Goal: Task Accomplishment & Management: Complete application form

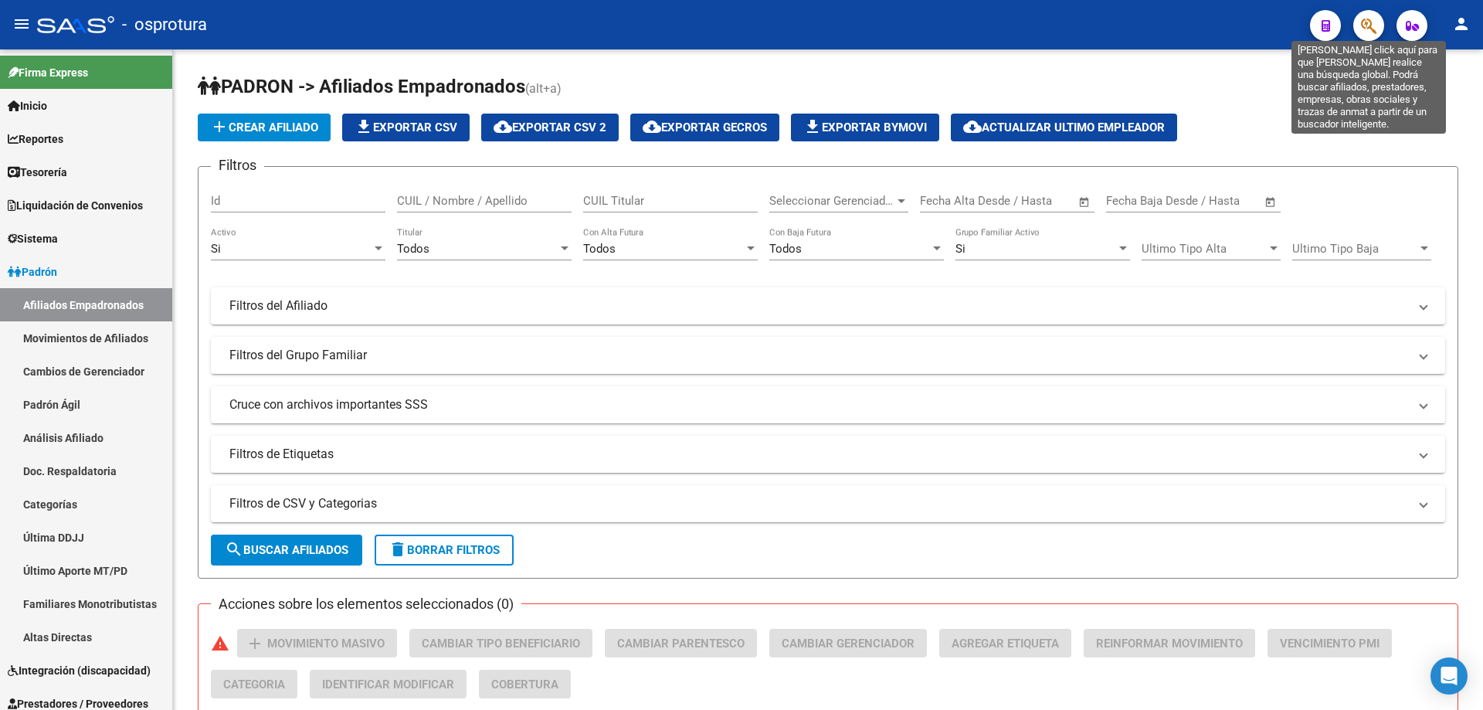
click at [1369, 22] on icon "button" at bounding box center [1368, 26] width 15 height 18
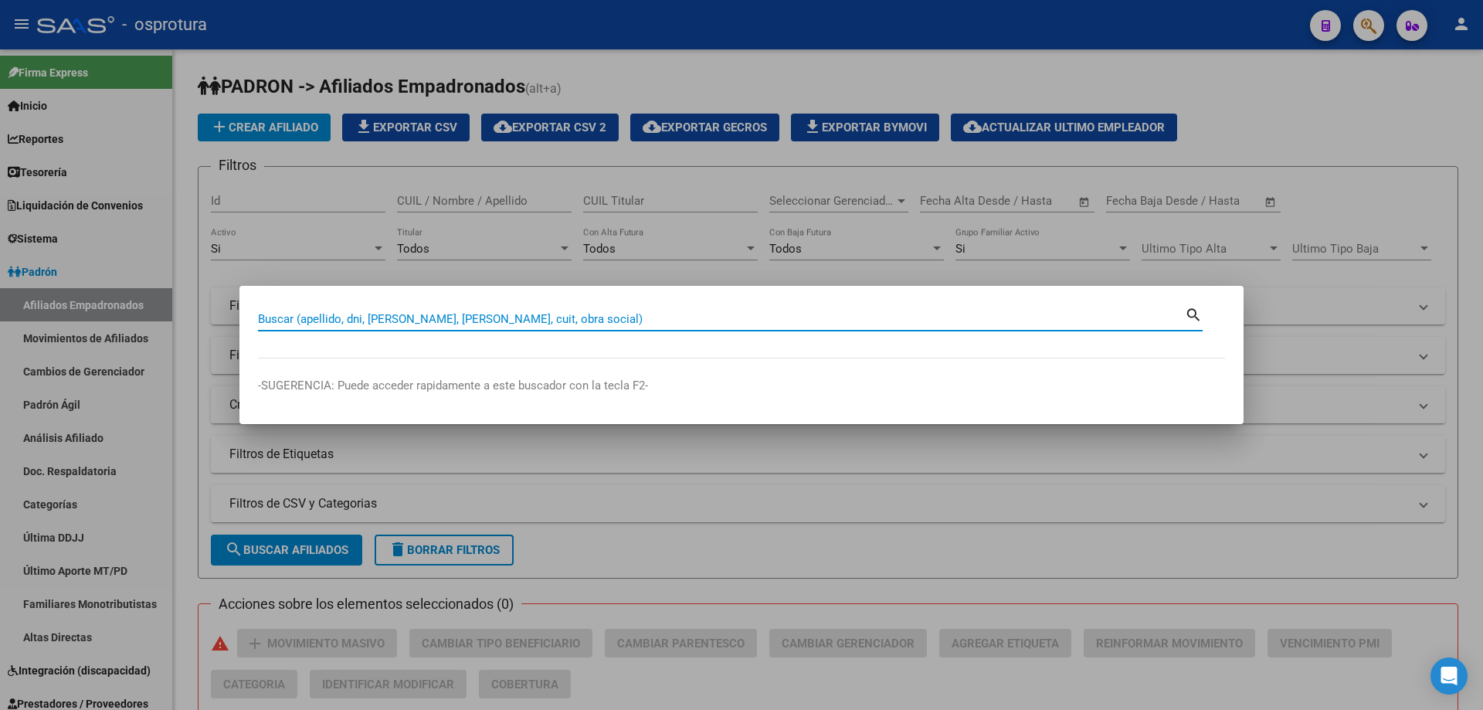
paste input "20-45590806-0"
type input "20455908060"
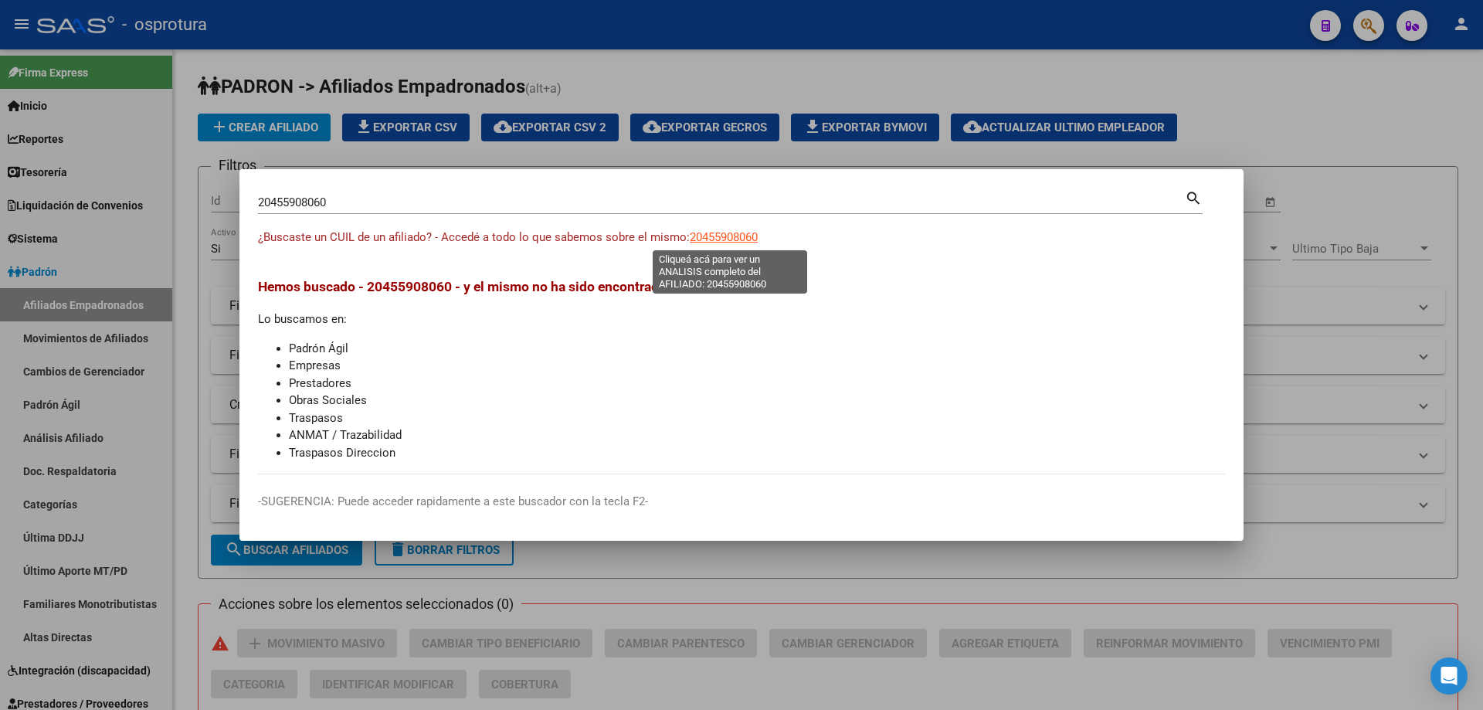
click at [721, 236] on span "20455908060" at bounding box center [724, 237] width 68 height 14
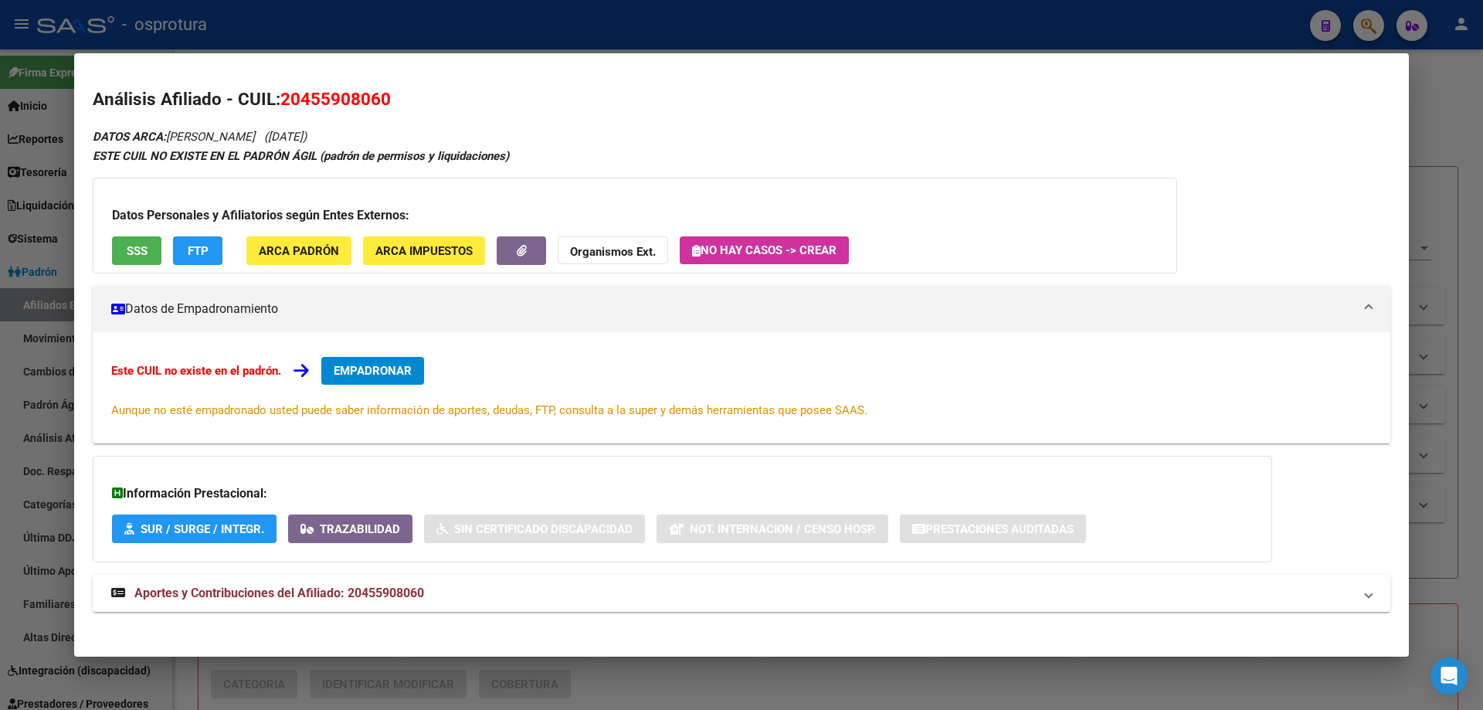
scroll to position [8, 0]
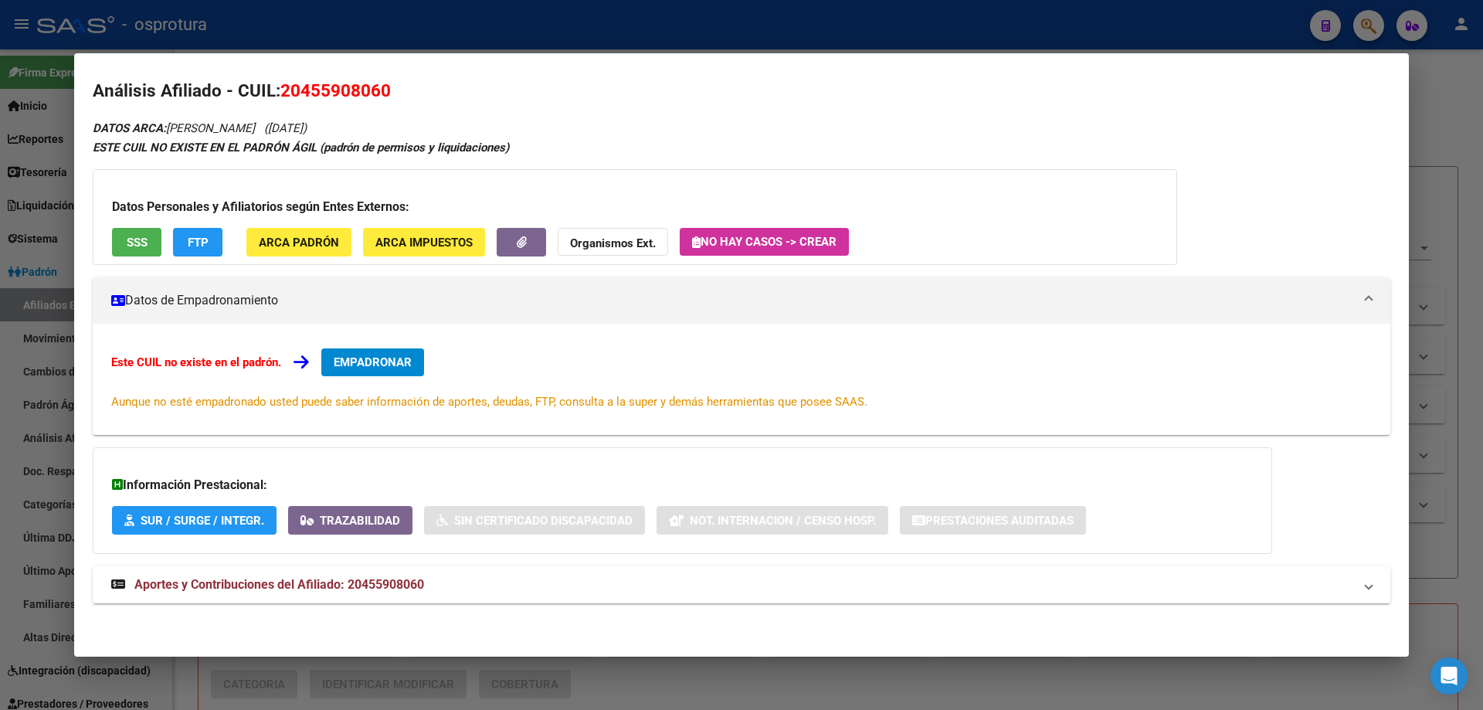
click at [422, 232] on button "ARCA Impuestos" at bounding box center [424, 242] width 122 height 29
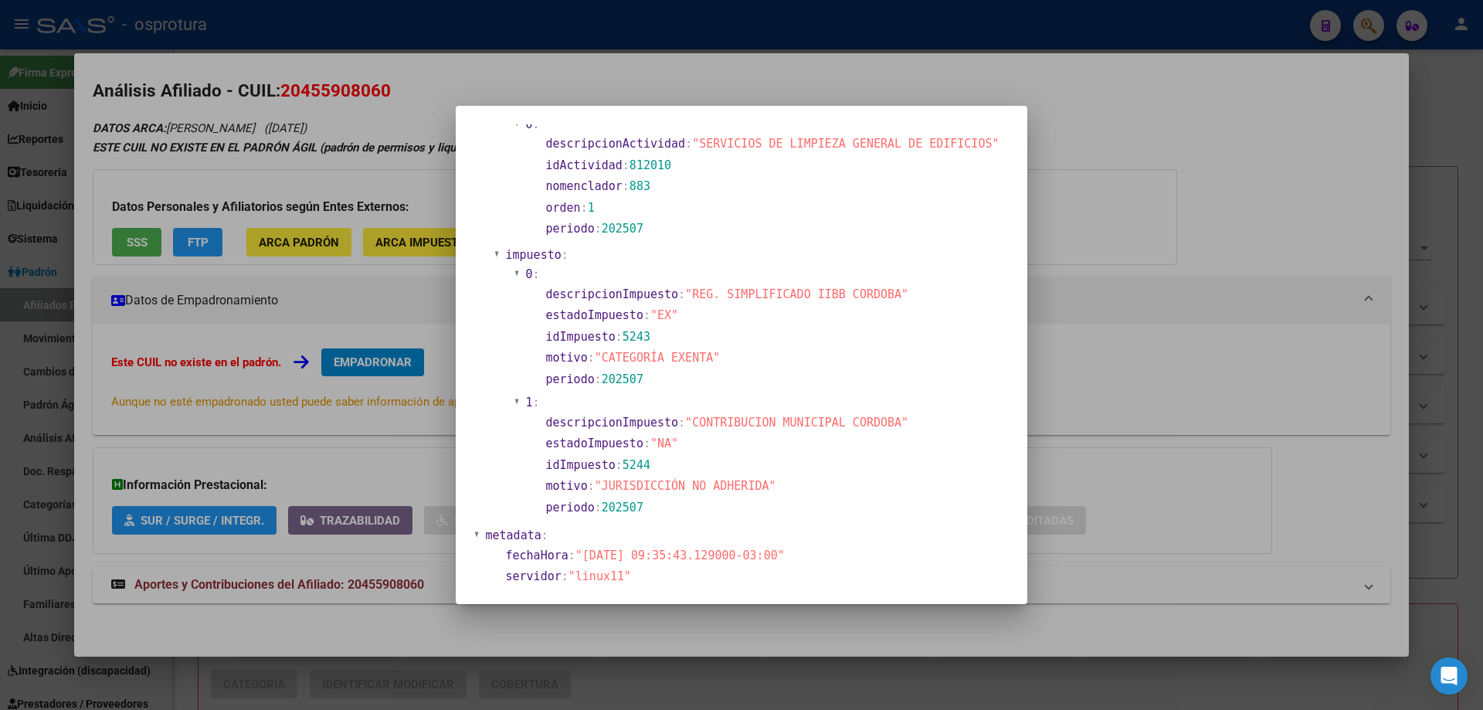
scroll to position [1051, 0]
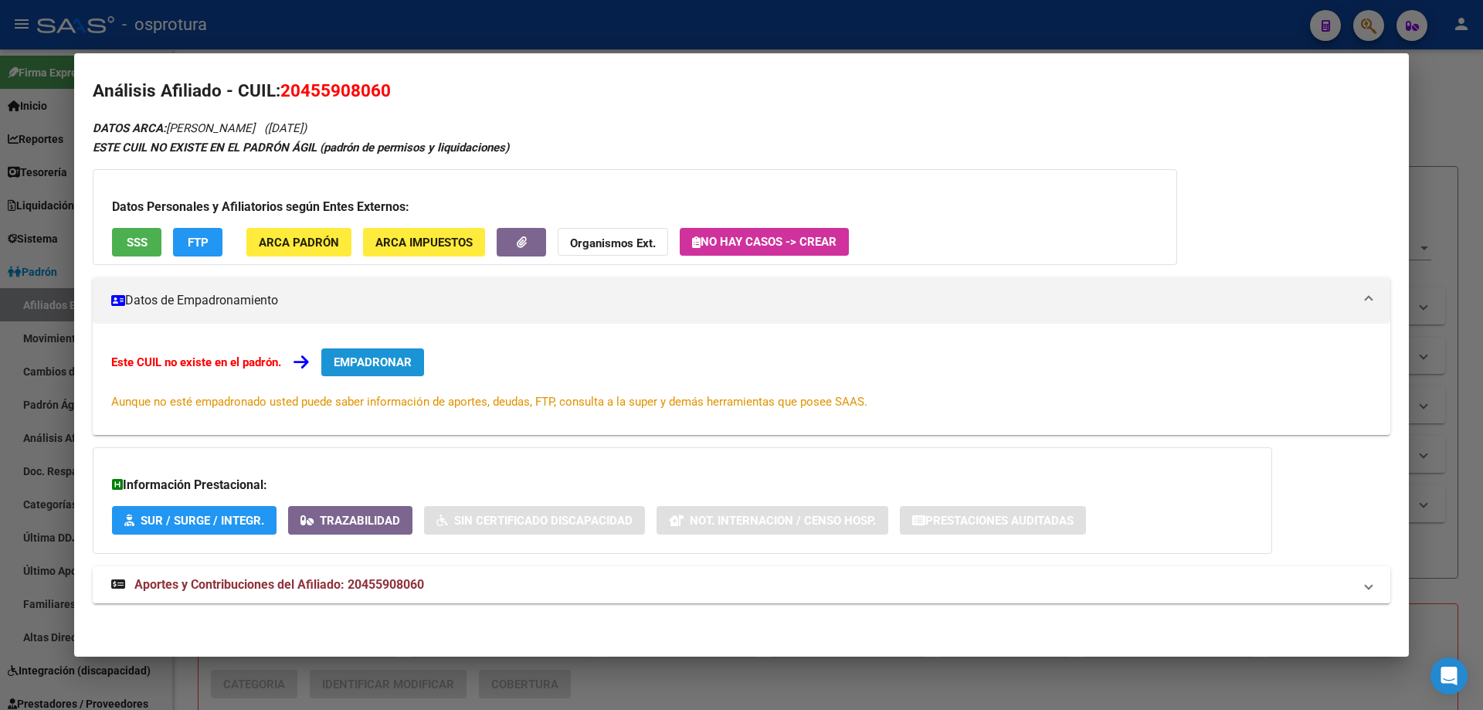
click at [394, 355] on span "EMPADRONAR" at bounding box center [373, 362] width 78 height 14
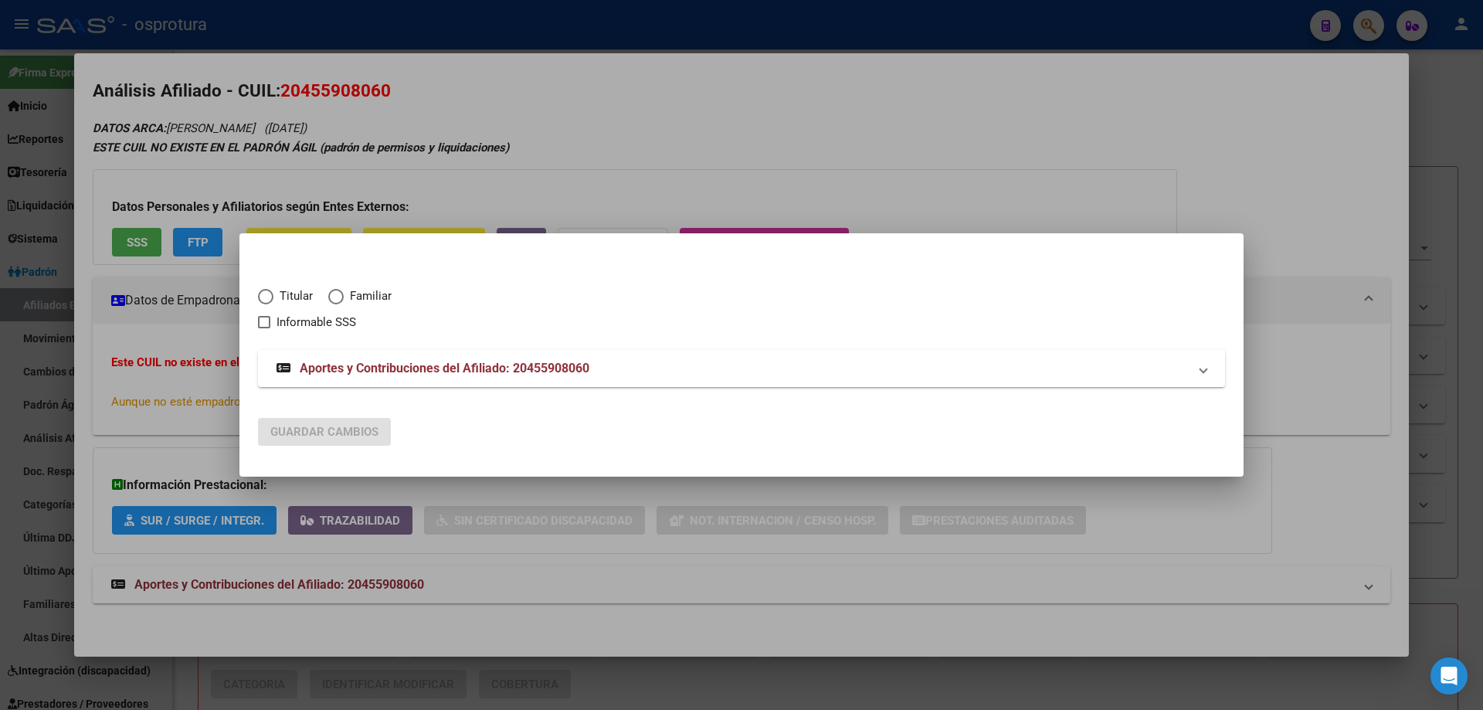
click at [266, 290] on span "Elija una opción" at bounding box center [265, 296] width 15 height 15
click at [266, 290] on input "Titular" at bounding box center [265, 296] width 15 height 15
radio input "true"
checkbox input "true"
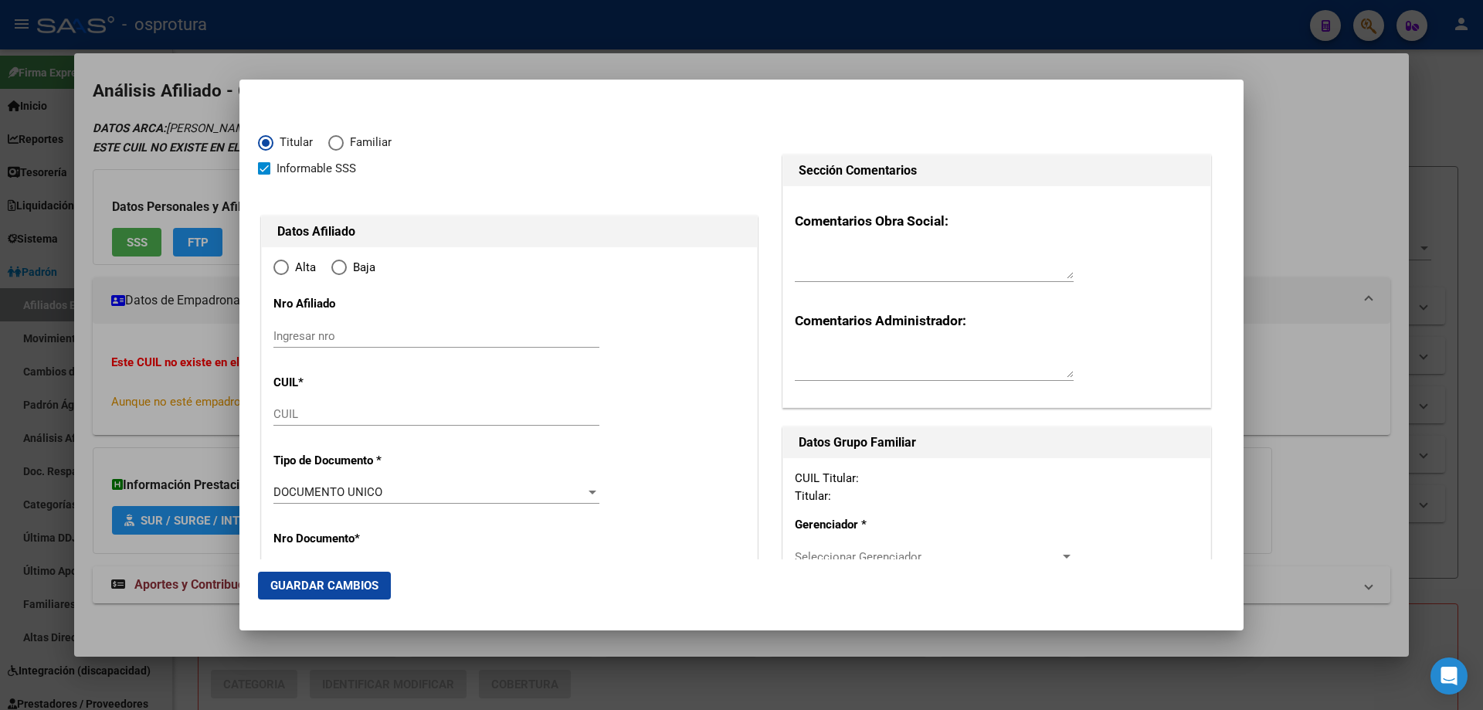
type input "20-45590806-0"
radio input "true"
type input "45590806"
type input "ROMERO"
type input "BRAIAN FRANCISCO"
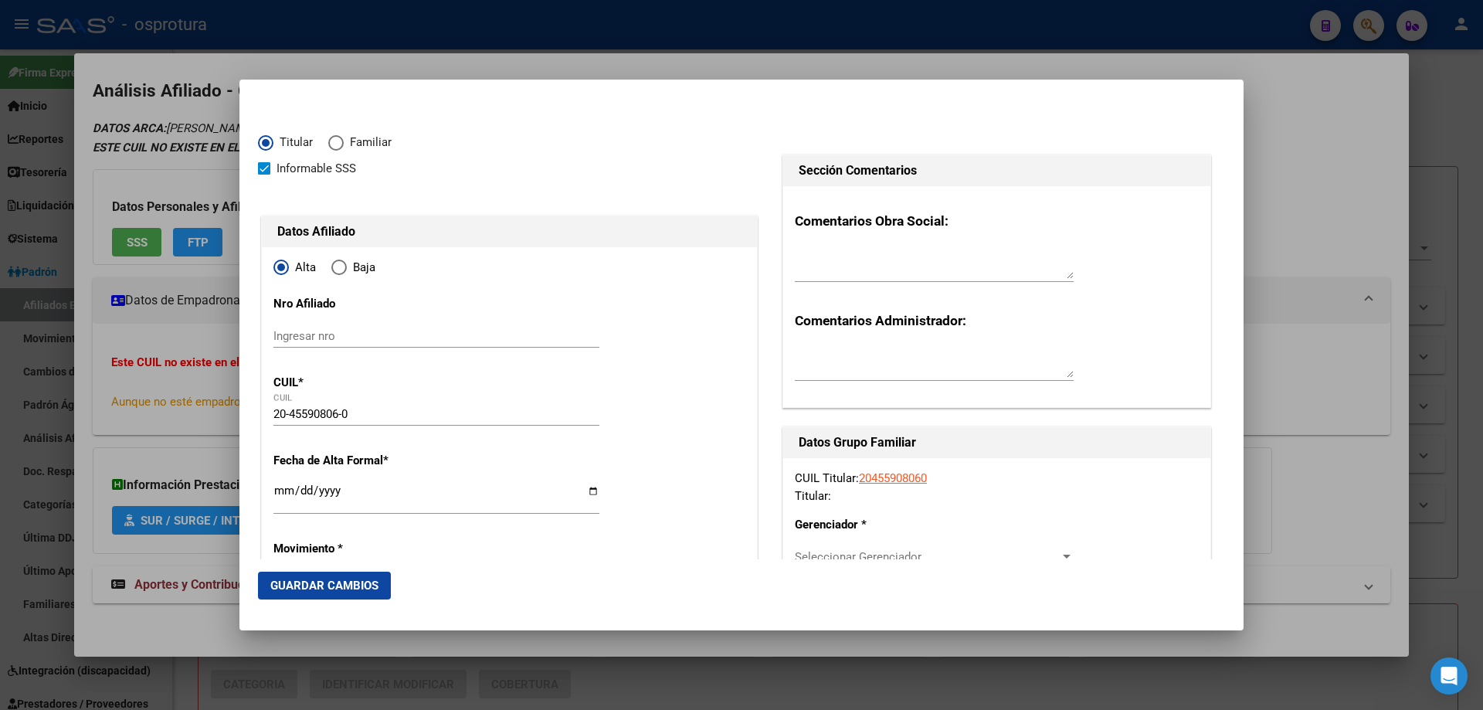
type input "[DATE]"
type input "ARROYITO"
type input "2434"
type input "ZONA RURAL"
type input "ARROYITO"
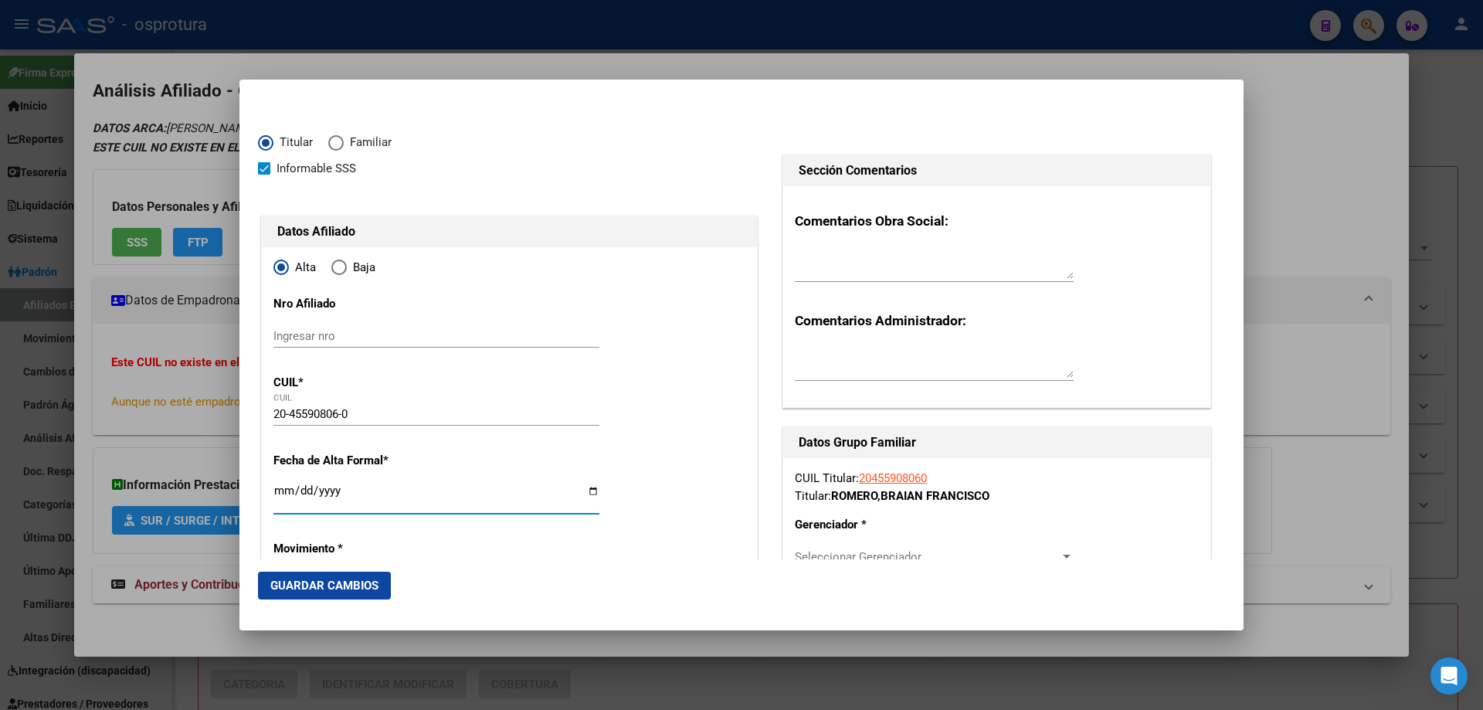
click at [285, 487] on input "Ingresar fecha" at bounding box center [436, 496] width 326 height 25
type input "[DATE]"
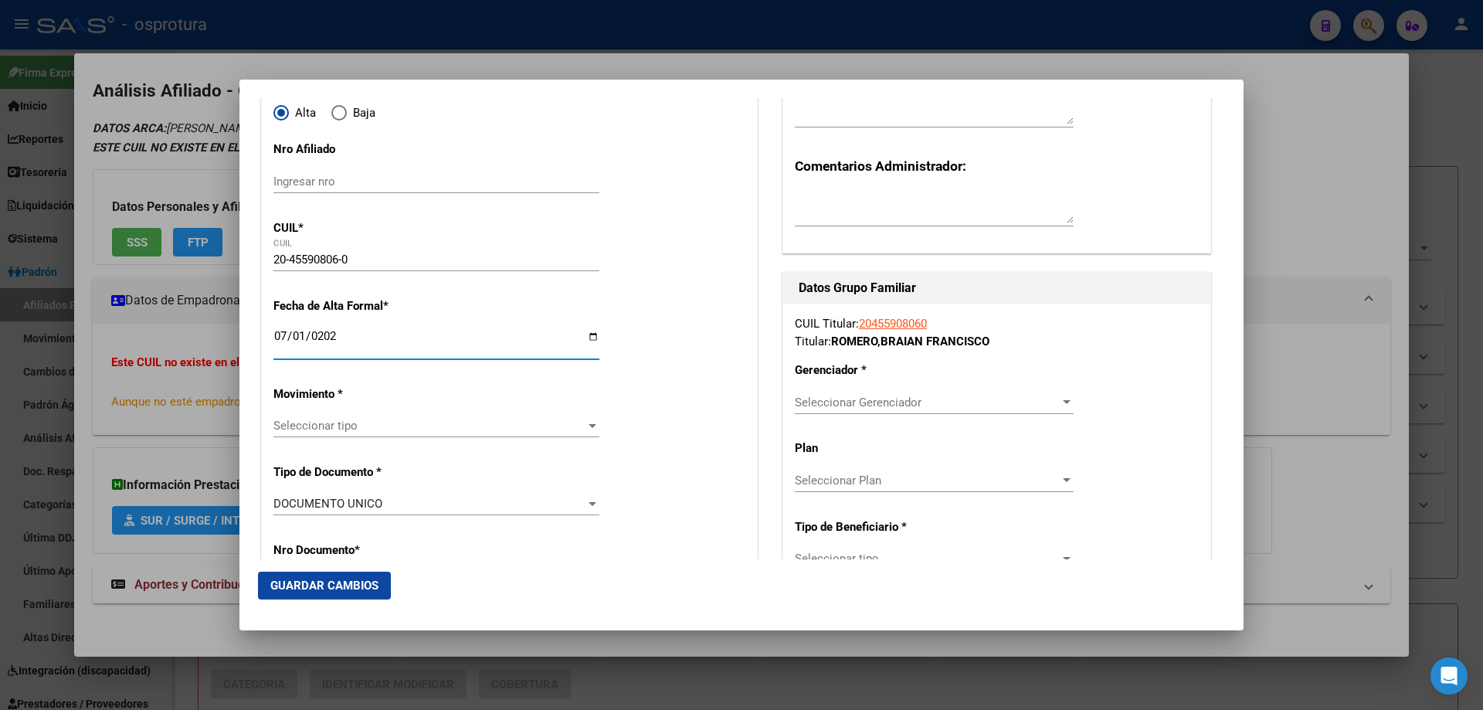
scroll to position [309, 0]
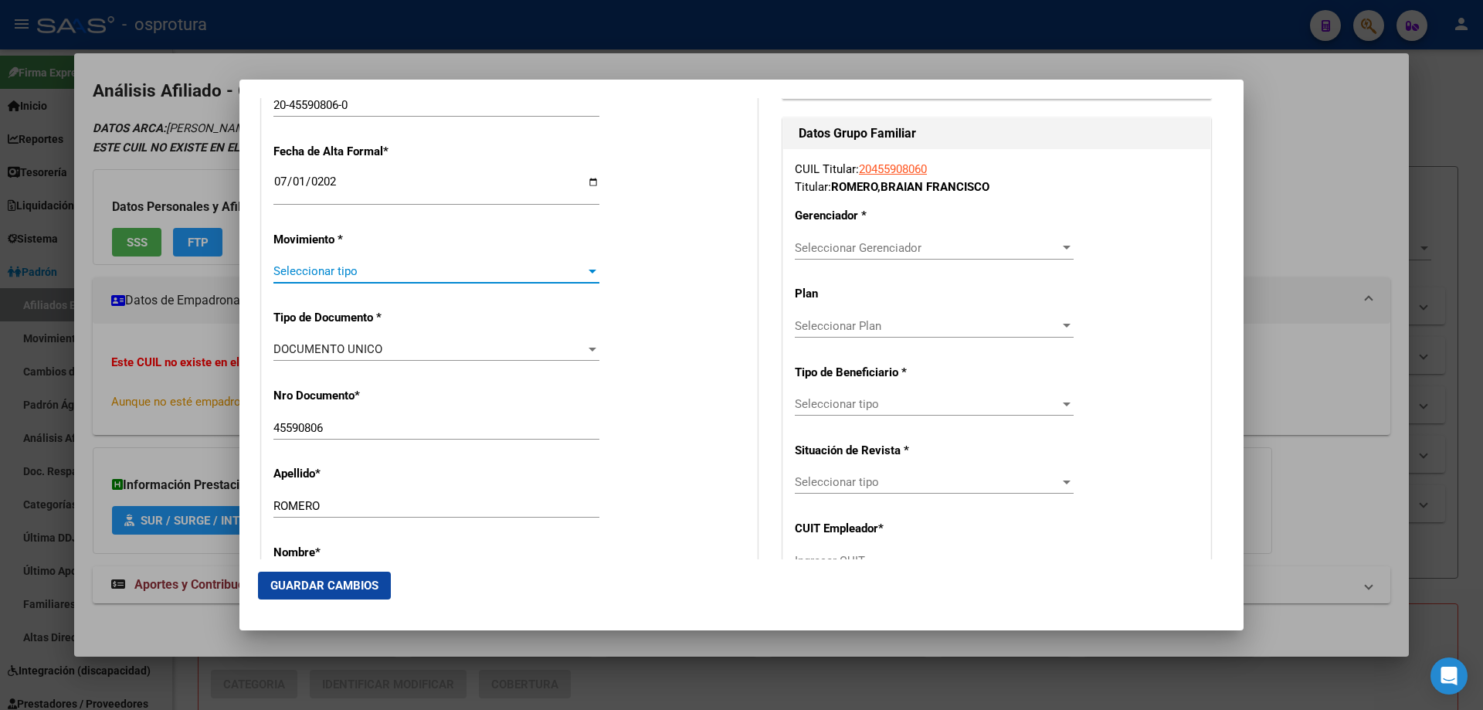
click at [331, 273] on span "Seleccionar tipo" at bounding box center [429, 271] width 312 height 14
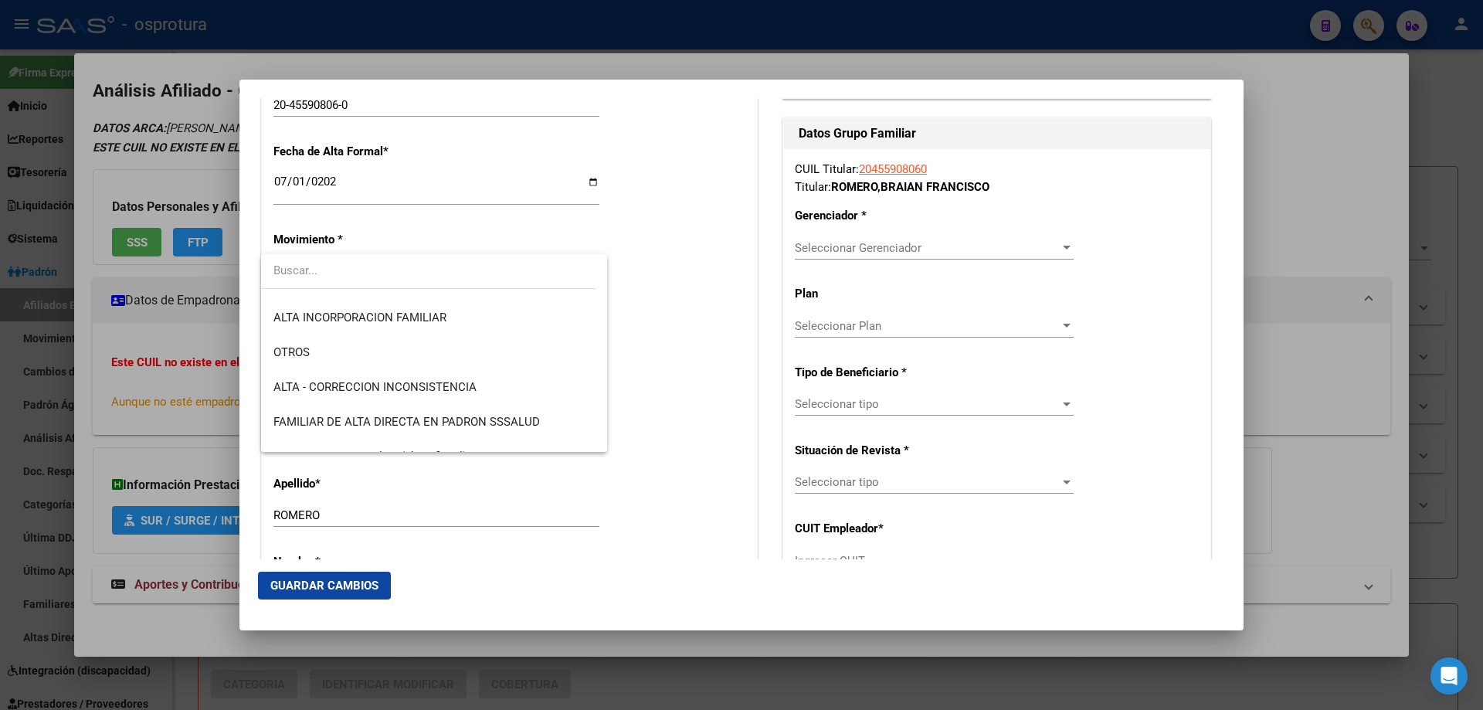
scroll to position [386, 0]
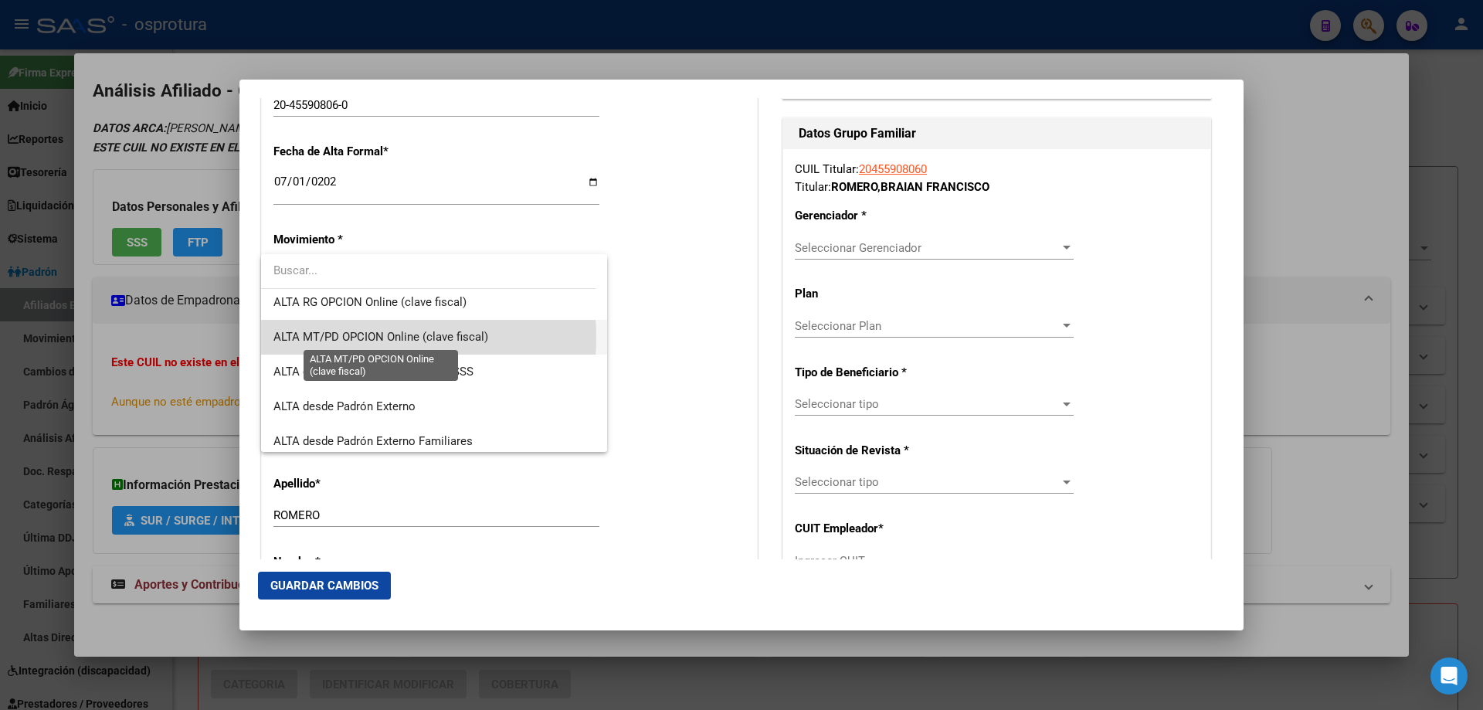
click at [355, 337] on span "ALTA MT/PD OPCION Online (clave fiscal)" at bounding box center [380, 337] width 215 height 14
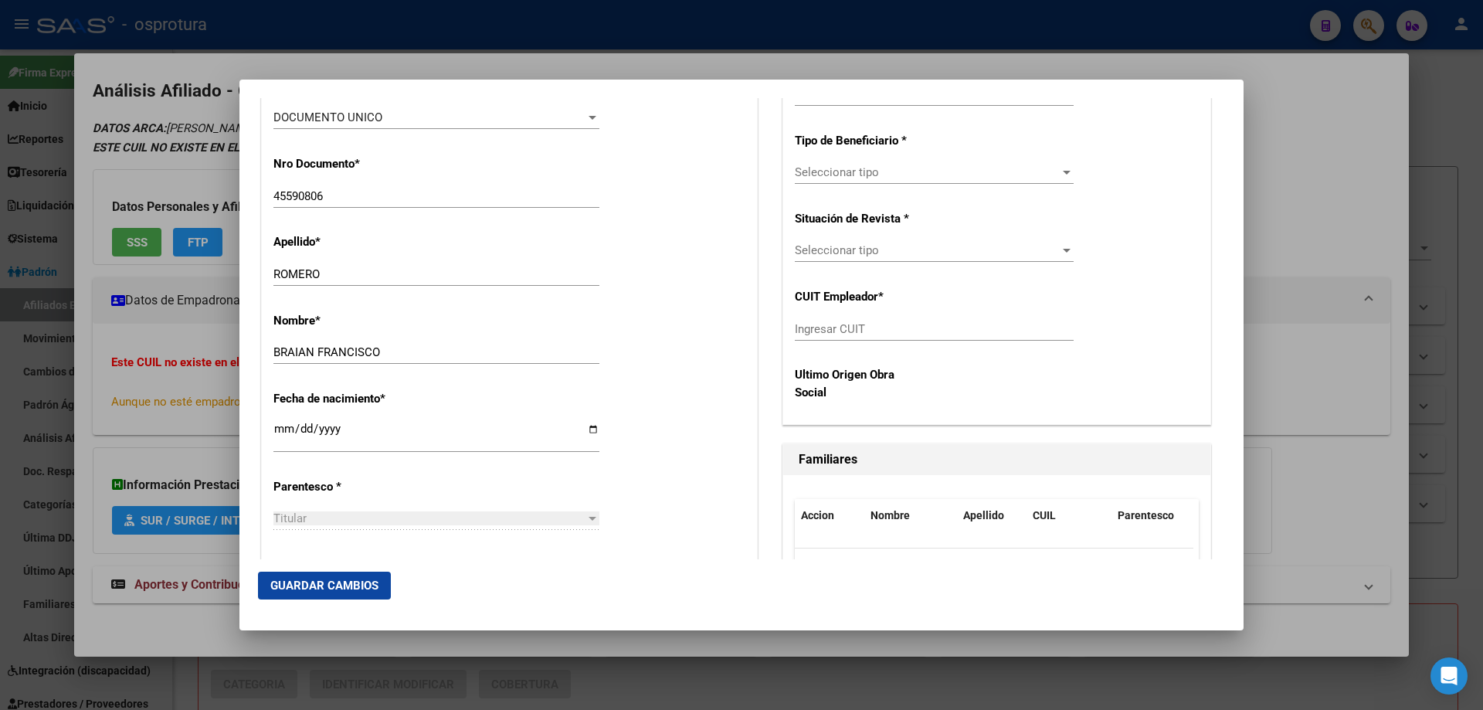
scroll to position [695, 0]
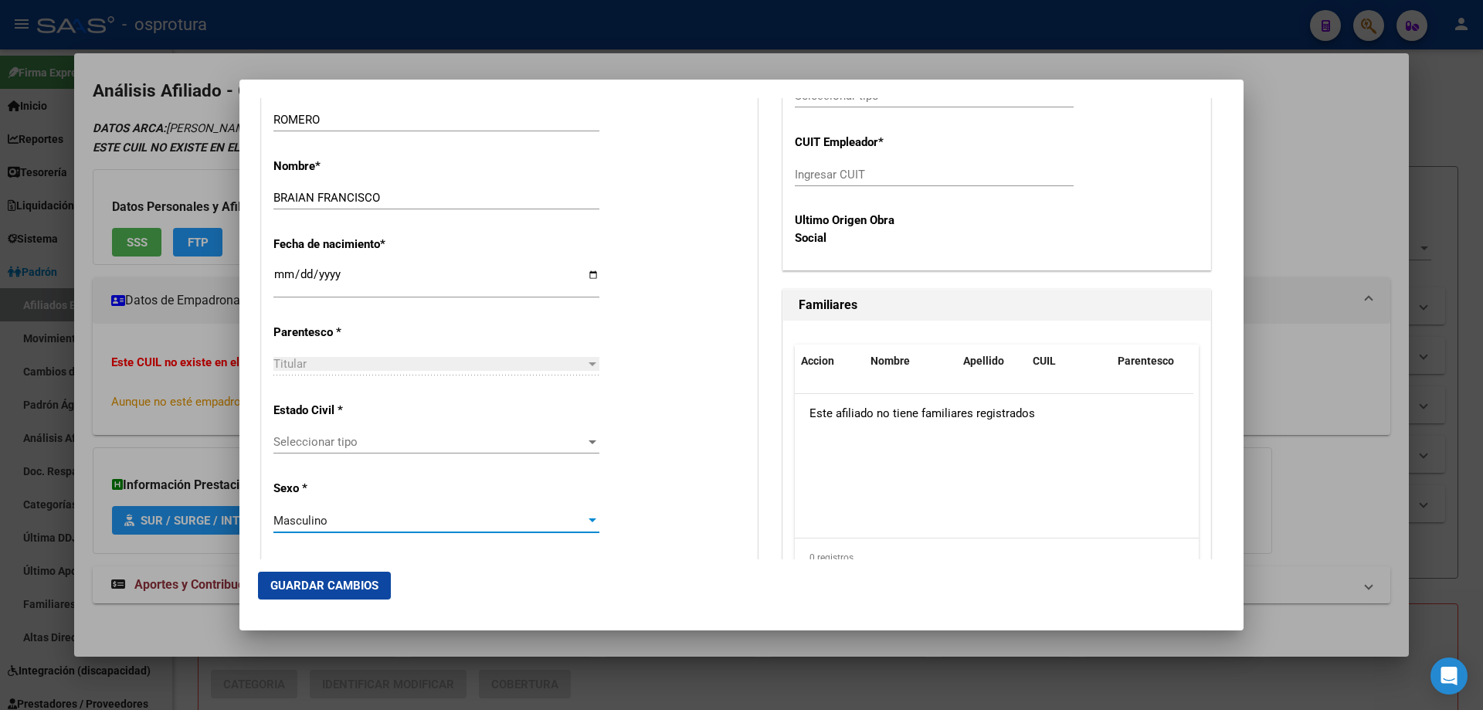
click at [355, 521] on div "Masculino" at bounding box center [429, 521] width 312 height 14
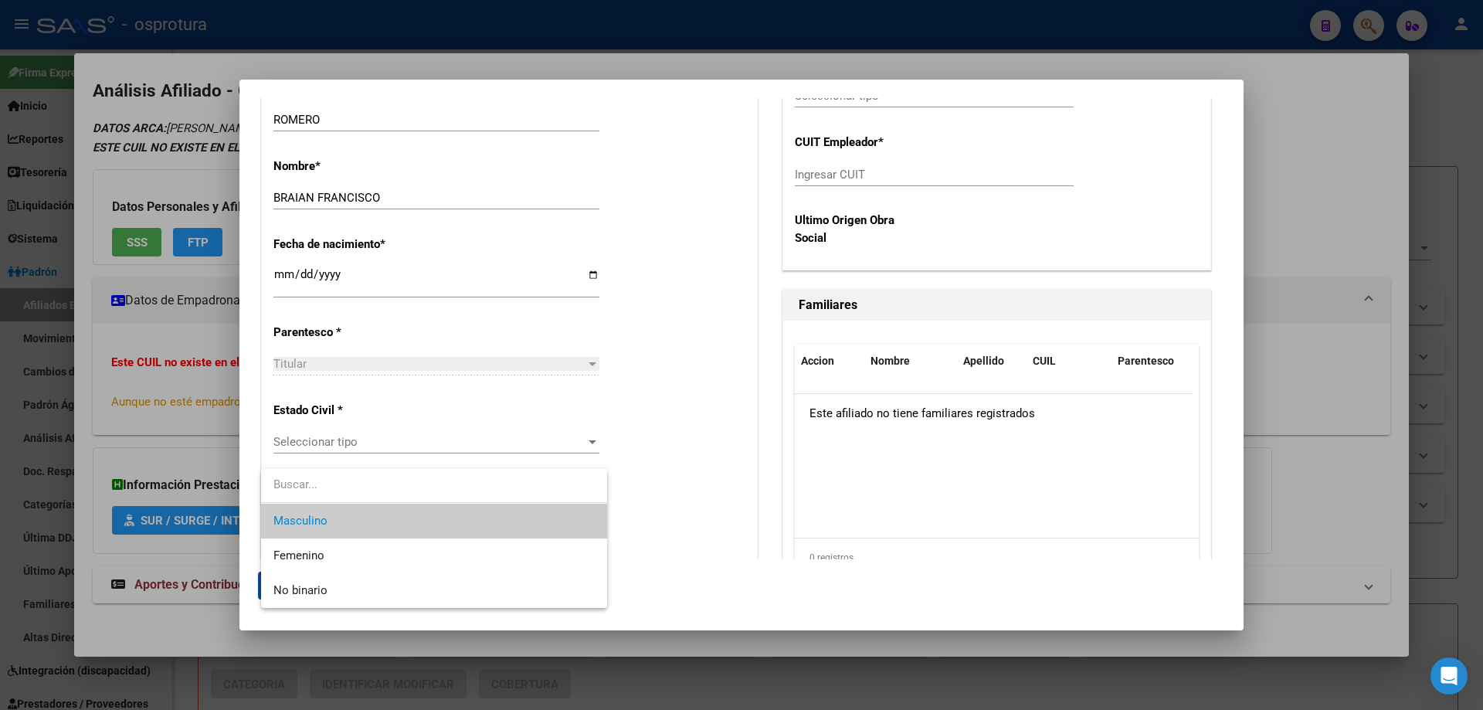
click at [337, 443] on div at bounding box center [741, 355] width 1483 height 710
click at [337, 443] on span "Seleccionar tipo" at bounding box center [429, 442] width 312 height 14
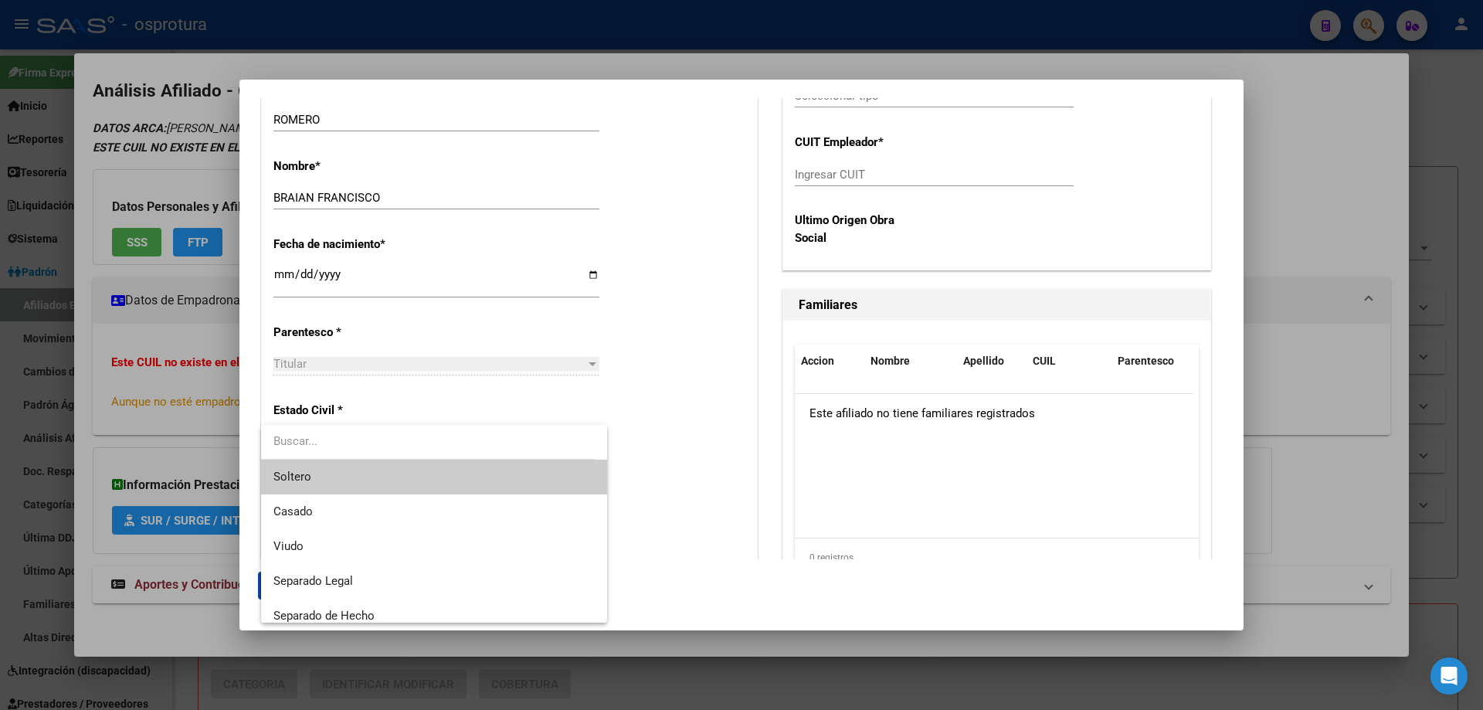
click at [337, 466] on span "Soltero" at bounding box center [433, 477] width 321 height 35
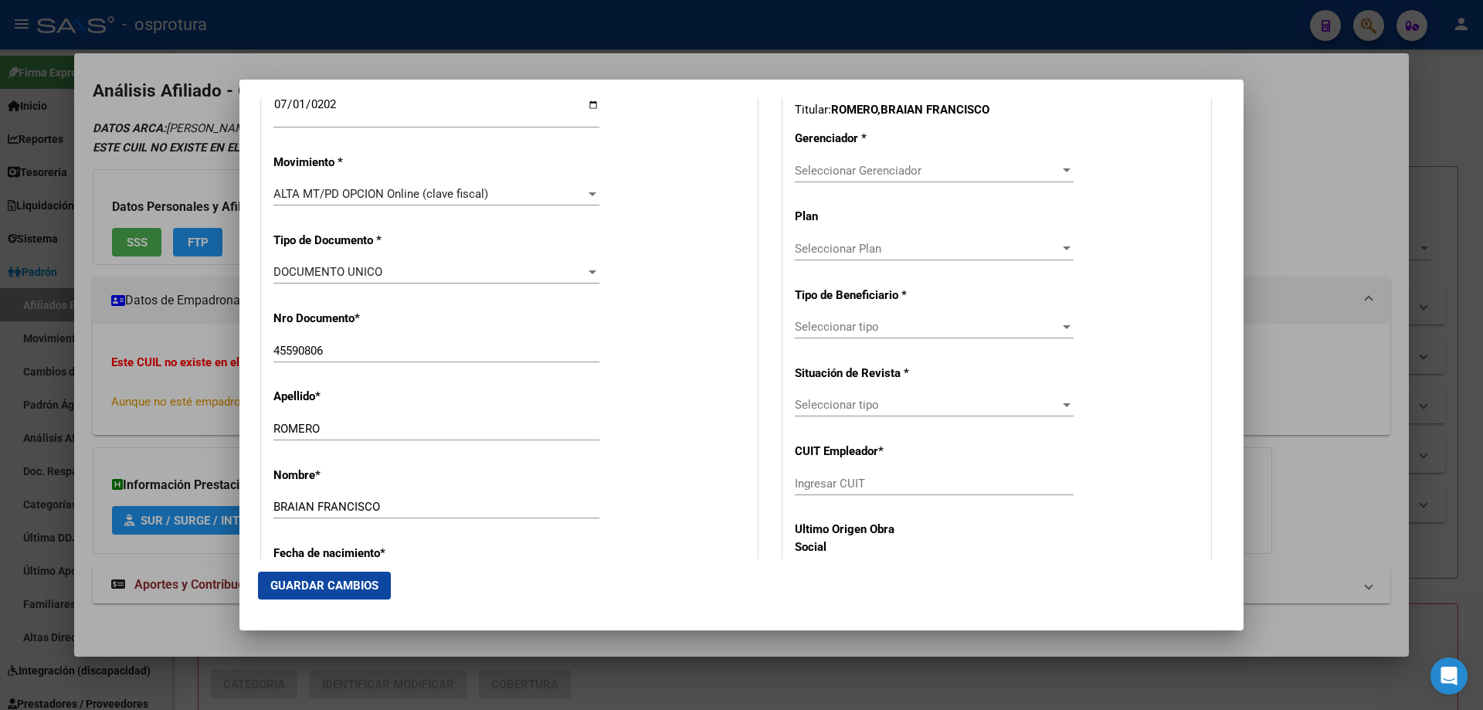
scroll to position [309, 0]
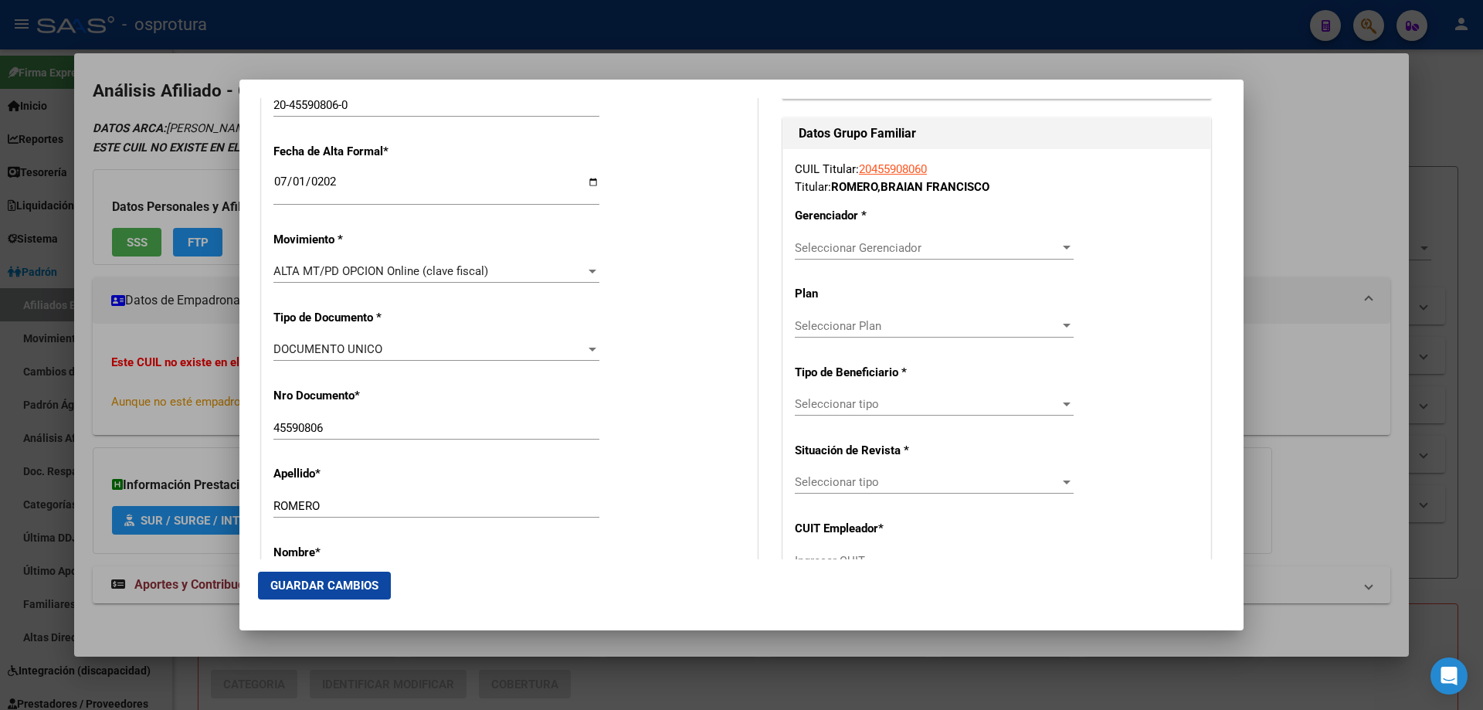
click at [863, 245] on span "Seleccionar Gerenciador" at bounding box center [927, 248] width 265 height 14
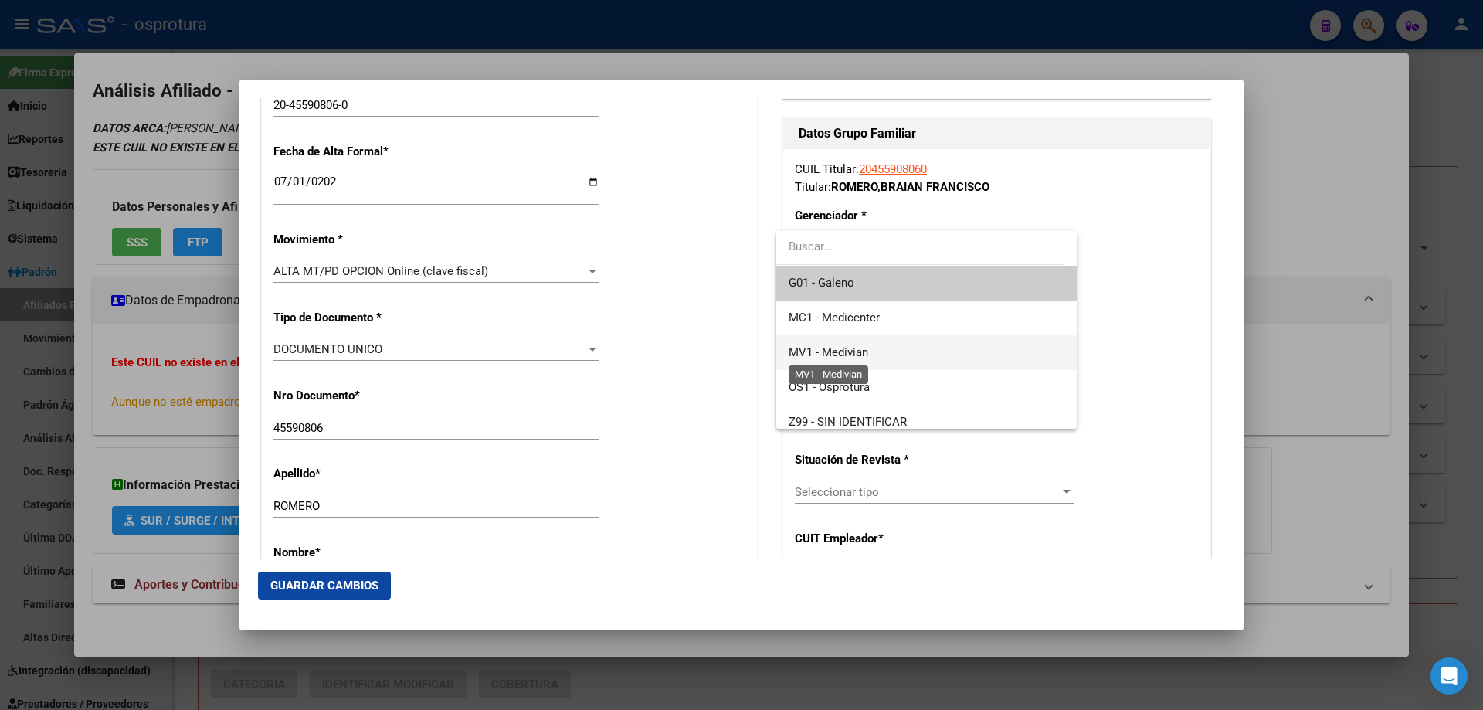
click at [867, 356] on span "MV1 - Medivian" at bounding box center [829, 352] width 80 height 14
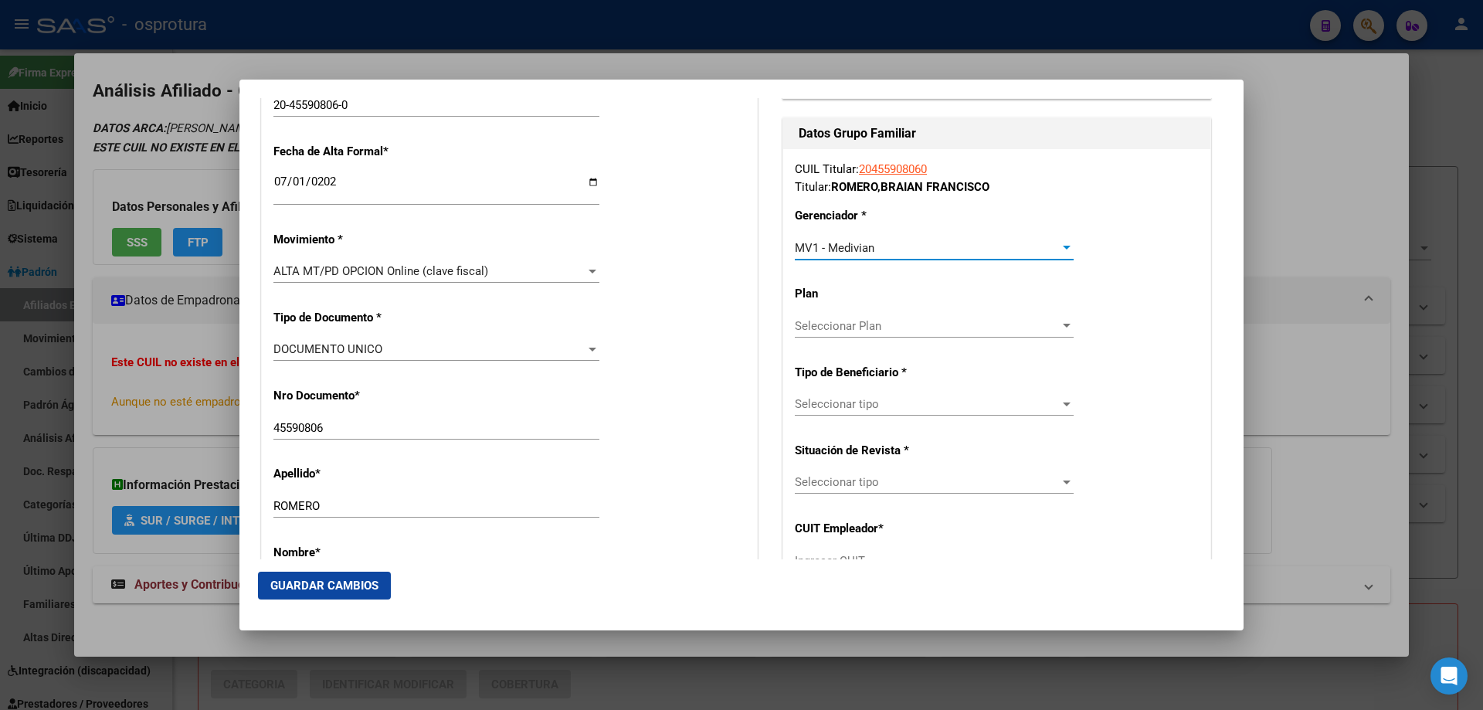
click at [860, 404] on span "Seleccionar tipo" at bounding box center [927, 404] width 265 height 14
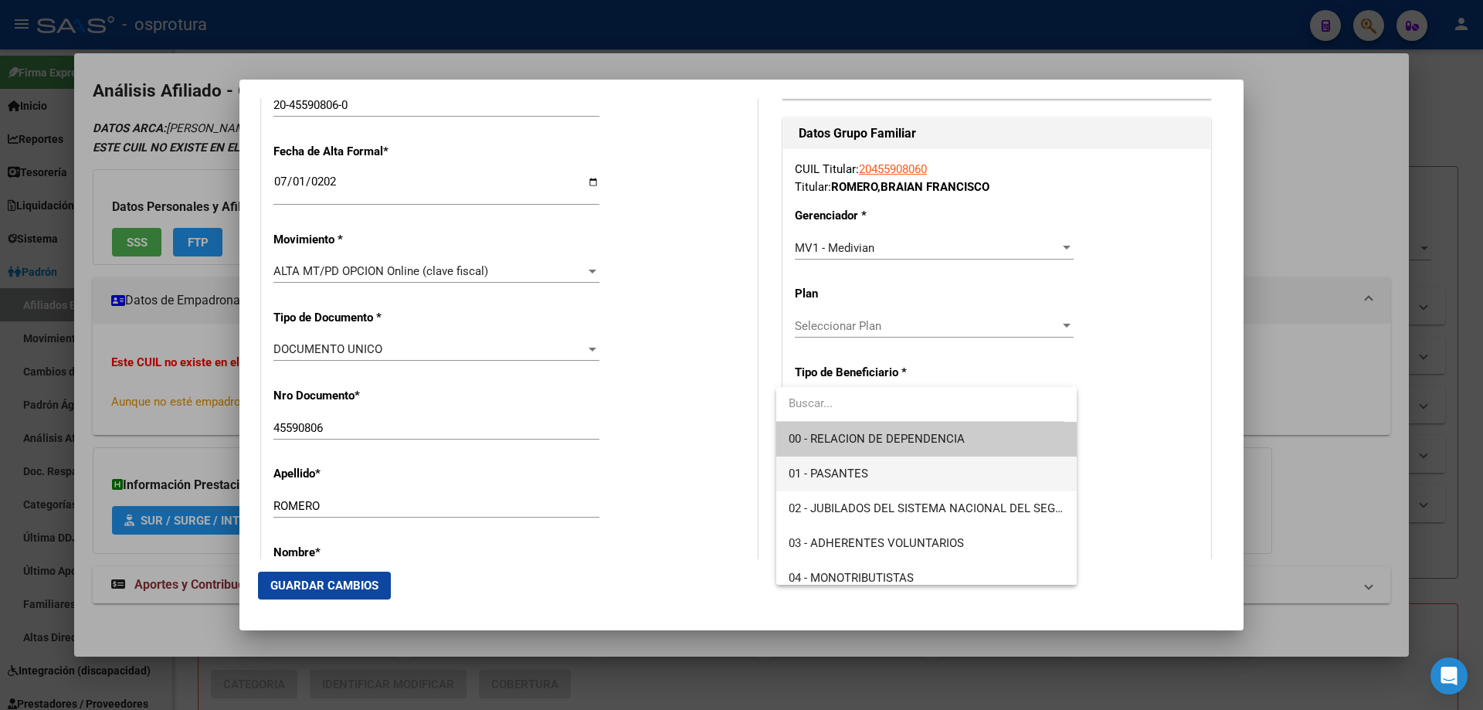
scroll to position [154, 0]
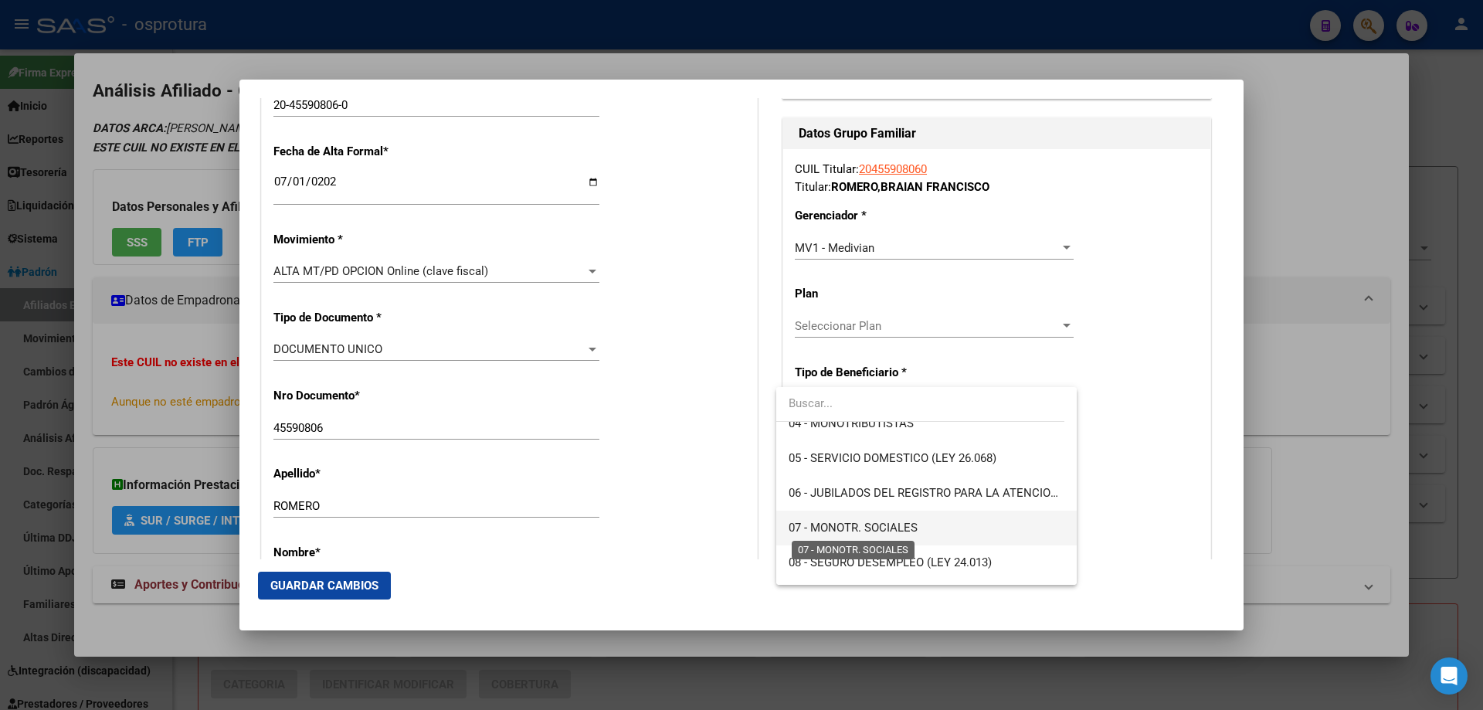
click at [860, 531] on span "07 - MONOTR. SOCIALES" at bounding box center [853, 528] width 129 height 14
type input "20-45590806-0"
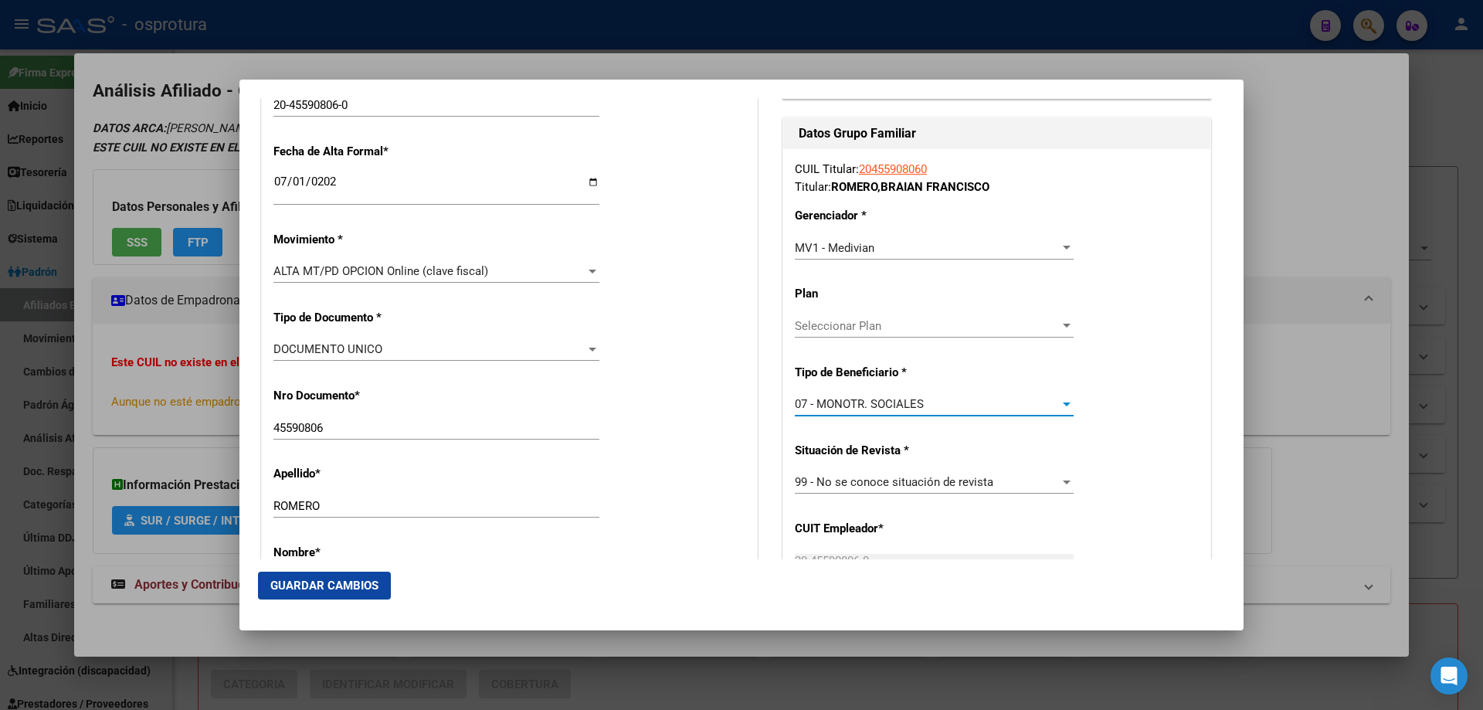
click at [320, 581] on span "Guardar Cambios" at bounding box center [324, 585] width 108 height 14
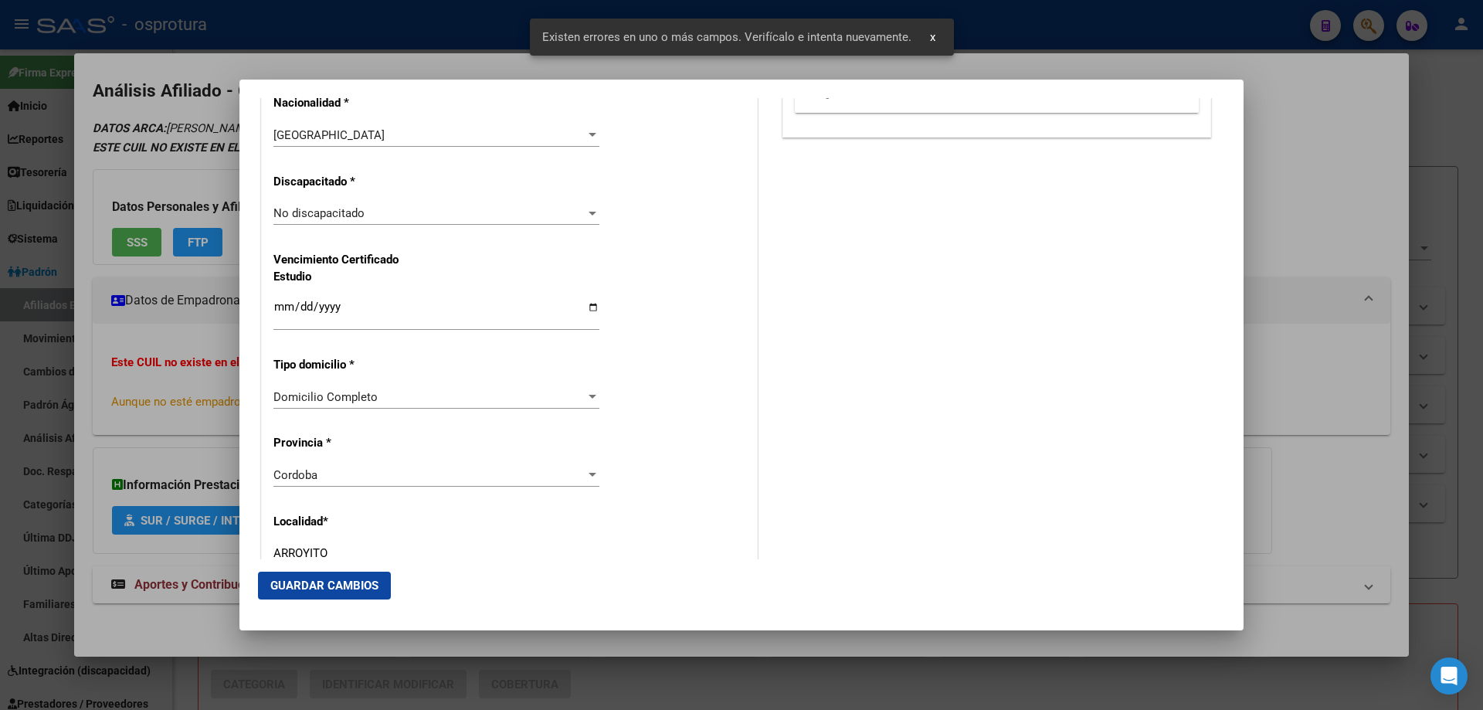
scroll to position [1545, 0]
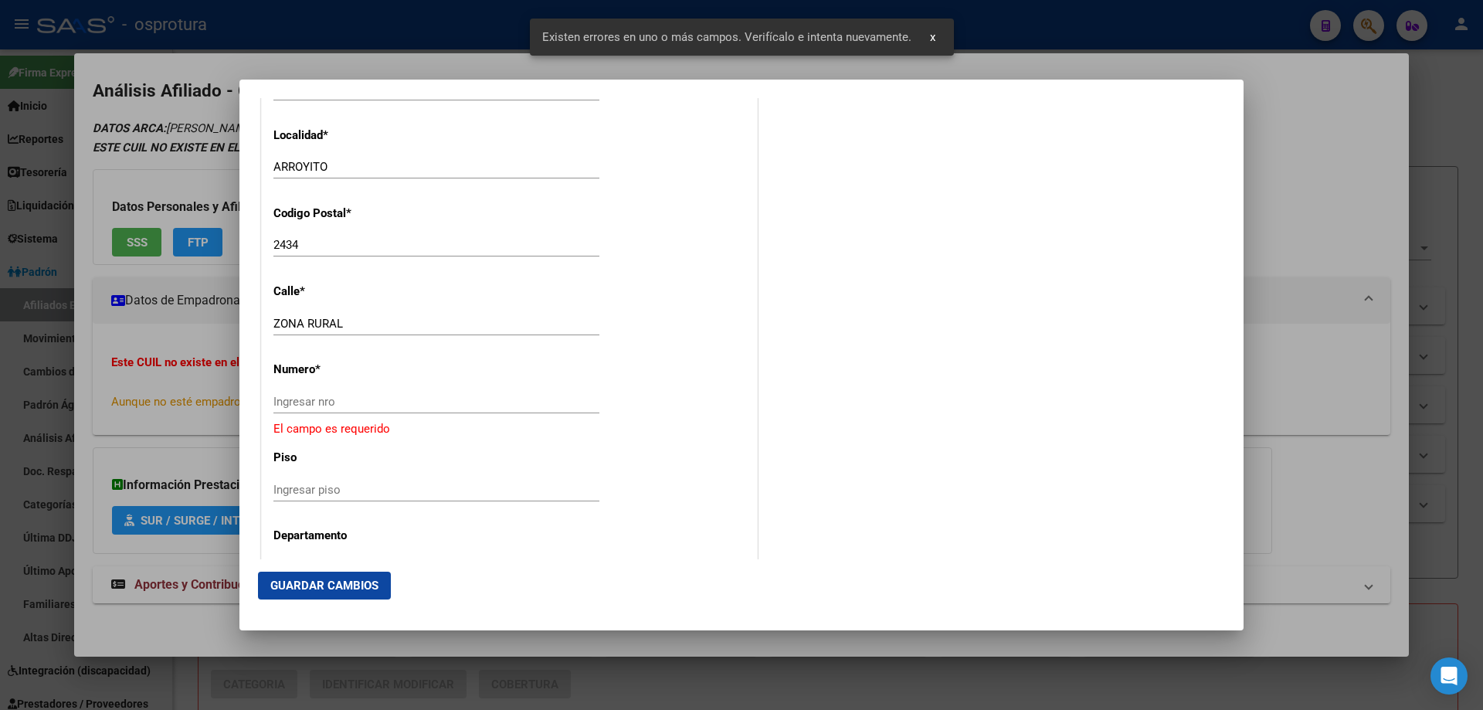
click at [331, 401] on input "Ingresar nro" at bounding box center [436, 402] width 326 height 14
type input "0"
click at [303, 575] on button "Guardar Cambios" at bounding box center [324, 585] width 133 height 28
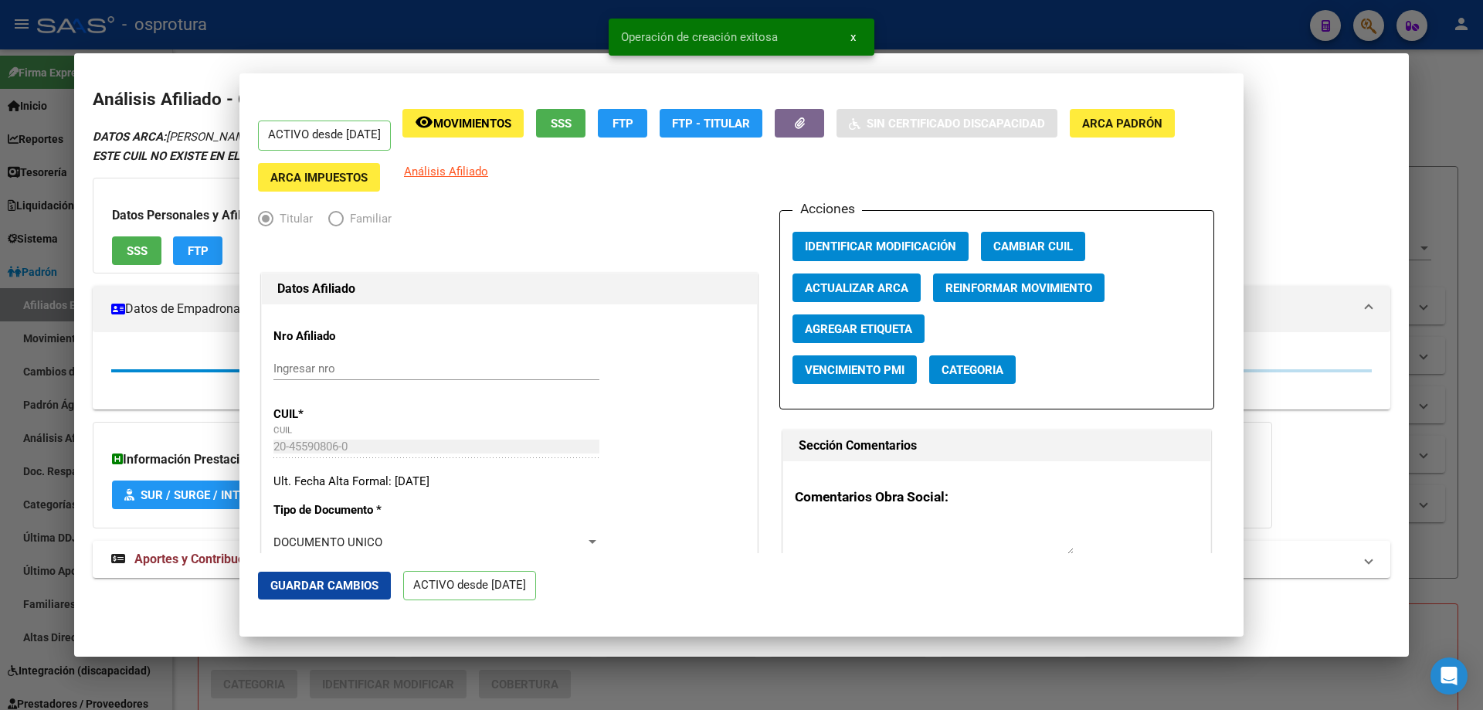
scroll to position [0, 0]
